Goal: Navigation & Orientation: Find specific page/section

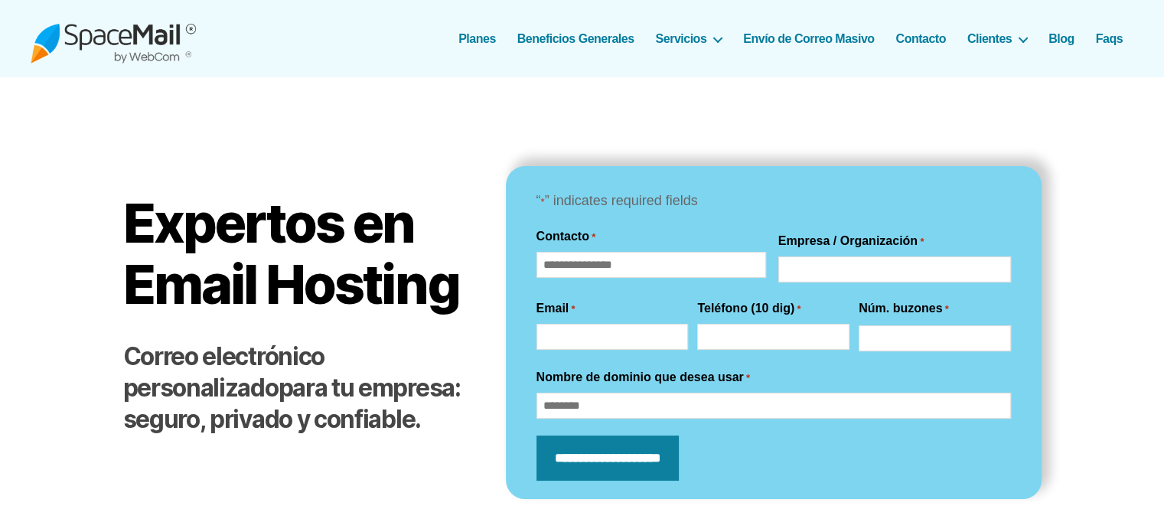
scroll to position [21, 0]
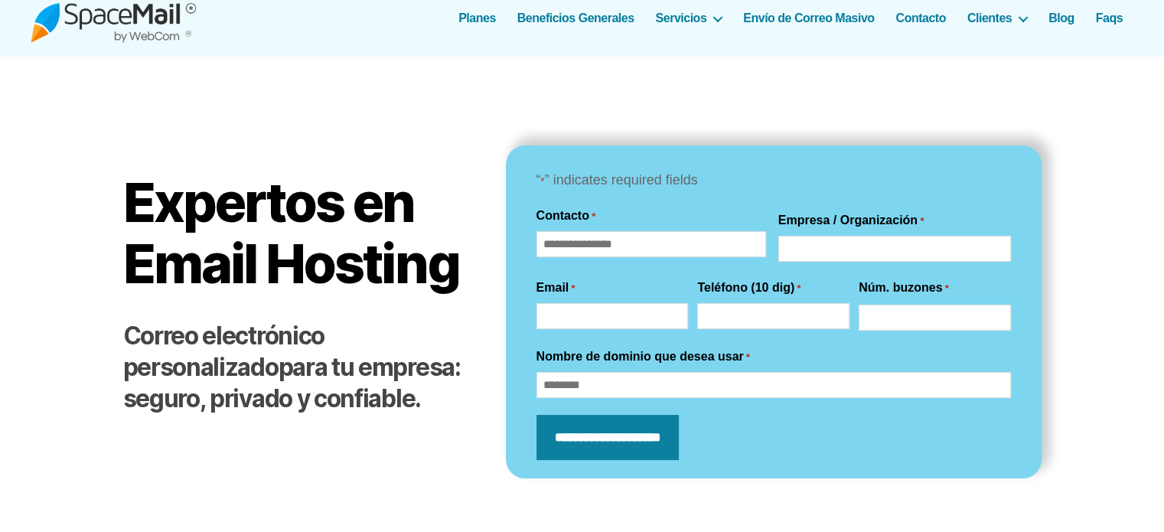
click at [83, 17] on img at bounding box center [113, 18] width 165 height 50
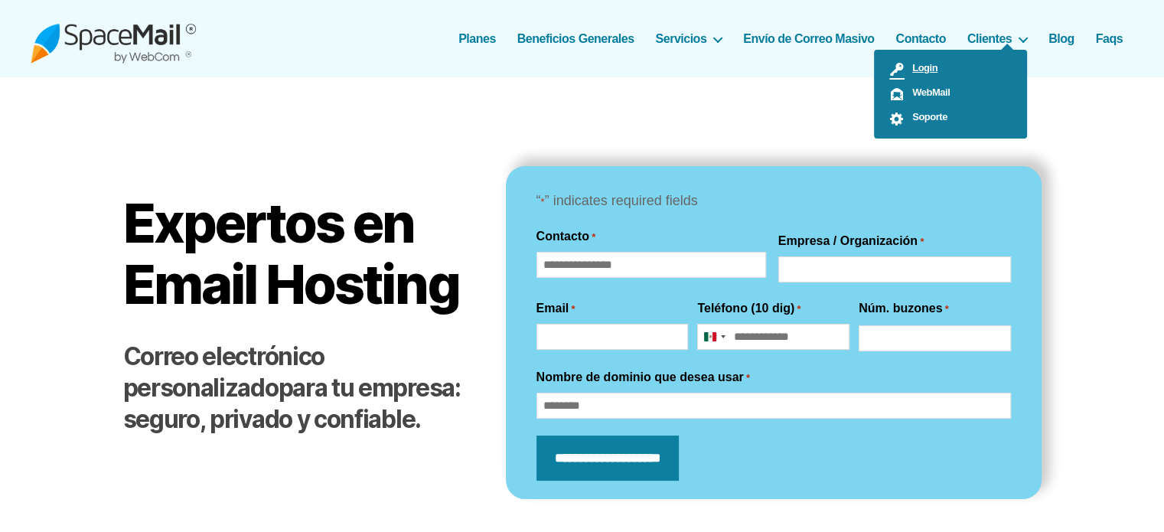
click at [931, 71] on span "Login" at bounding box center [921, 67] width 33 height 11
